Goal: Information Seeking & Learning: Understand process/instructions

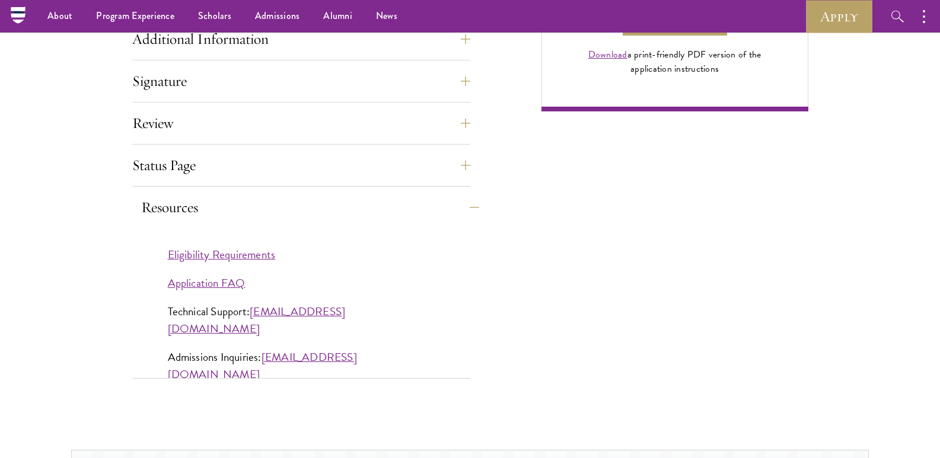
scroll to position [952, 0]
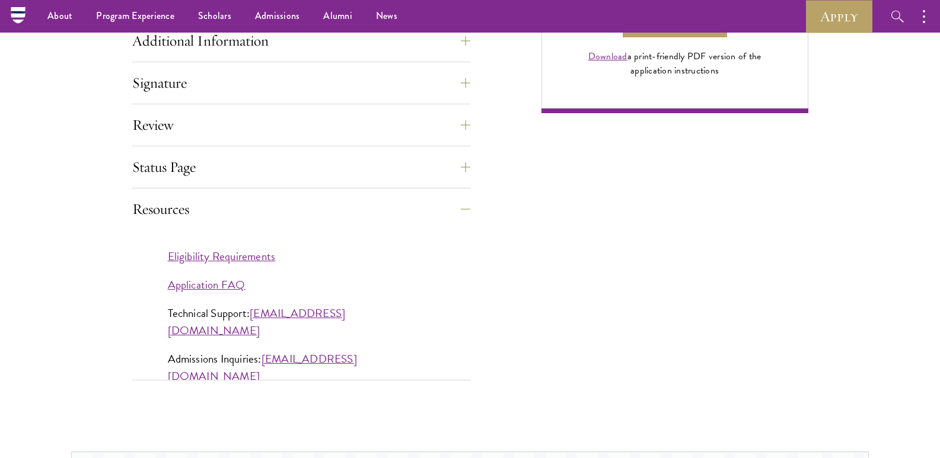
drag, startPoint x: 514, startPoint y: 383, endPoint x: 481, endPoint y: 387, distance: 33.0
click at [511, 383] on article "Start the Process Take the first step toward joining a global community that wi…" at bounding box center [470, 335] width 940 height 1966
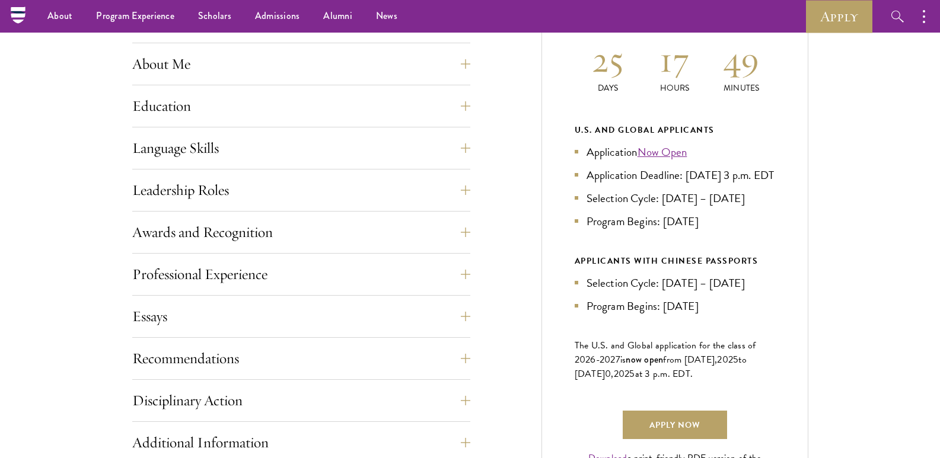
scroll to position [537, 0]
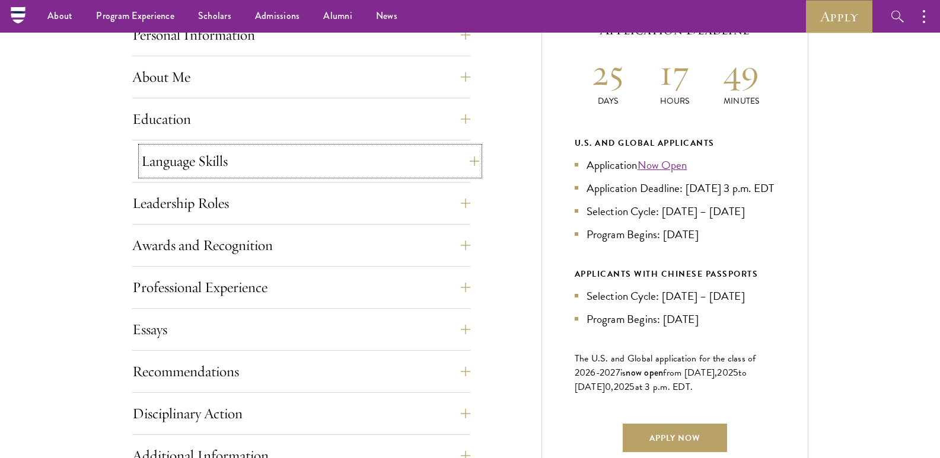
click at [196, 167] on button "Language Skills" at bounding box center [310, 161] width 338 height 28
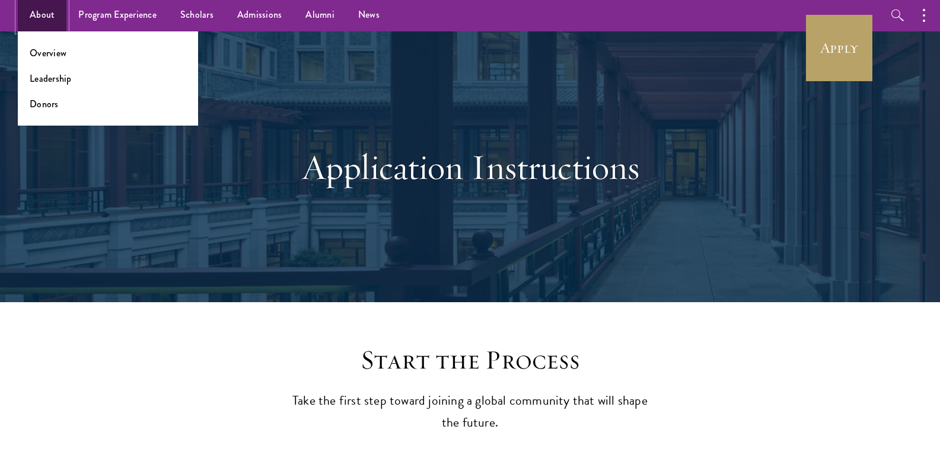
scroll to position [0, 0]
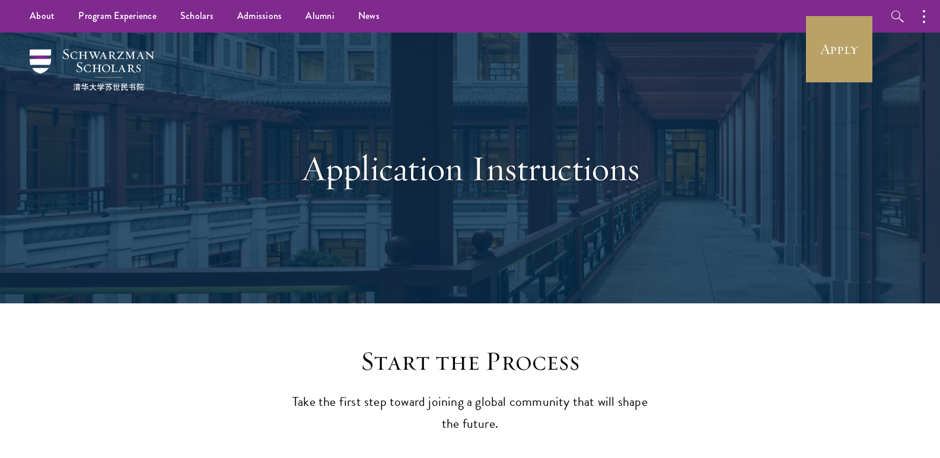
click at [345, 259] on div "Application Instructions" at bounding box center [469, 168] width 821 height 271
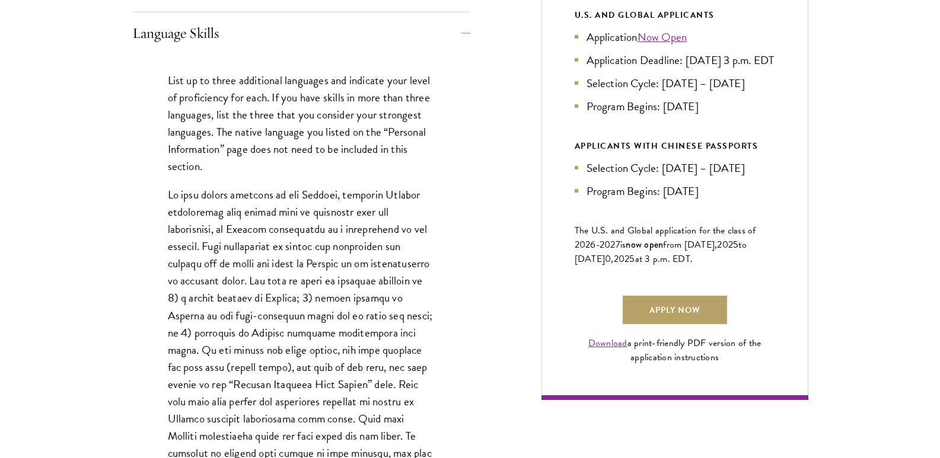
scroll to position [771, 0]
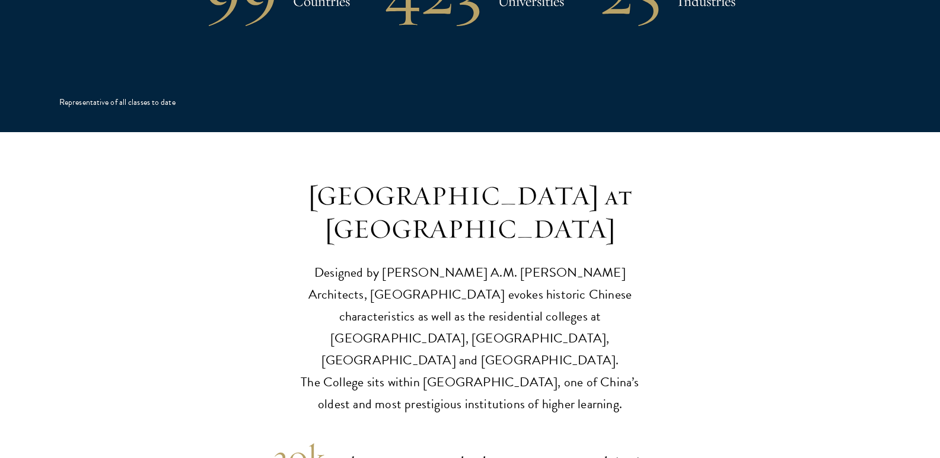
scroll to position [2728, 0]
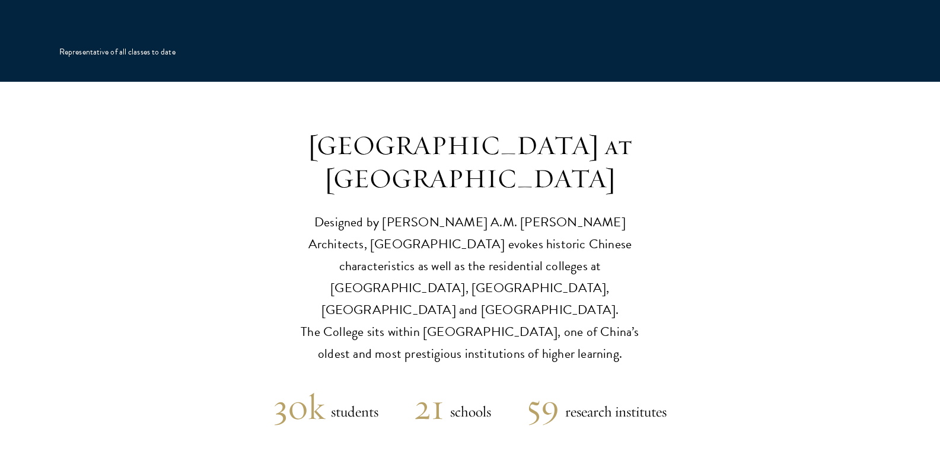
drag, startPoint x: 343, startPoint y: 111, endPoint x: 604, endPoint y: 118, distance: 260.5
click at [604, 129] on h3 "Schwarzman College at Tsinghua University" at bounding box center [470, 162] width 368 height 66
copy h3 "Tsinghua University"
click at [316, 212] on p "Designed by Robert A.M. Stern Architects, Schwarzman College evokes historic Ch…" at bounding box center [470, 289] width 368 height 154
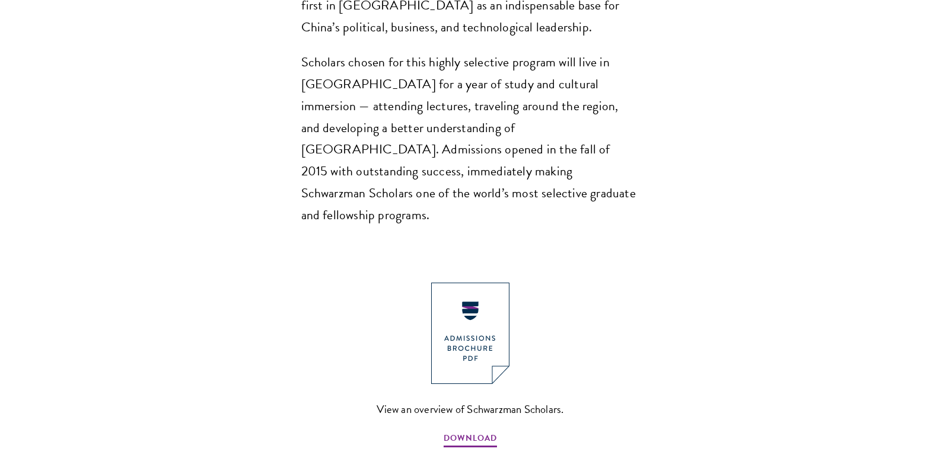
scroll to position [1141, 0]
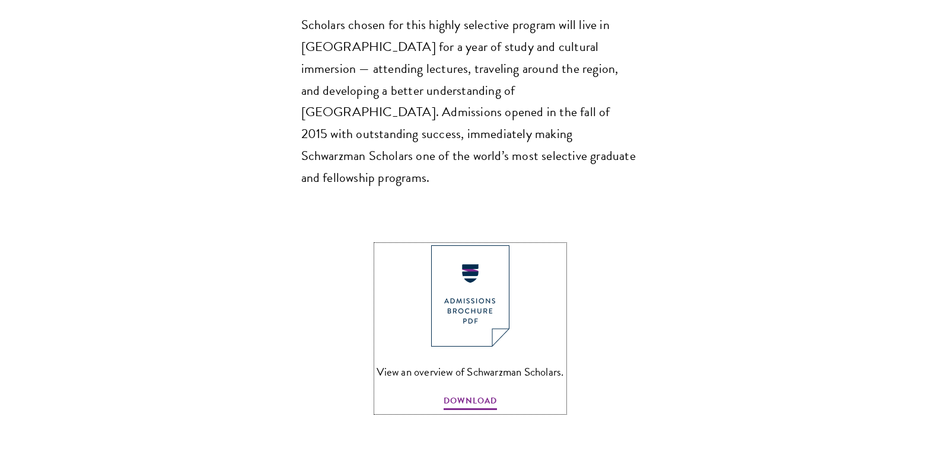
click at [471, 253] on img at bounding box center [470, 296] width 78 height 101
